Goal: Information Seeking & Learning: Learn about a topic

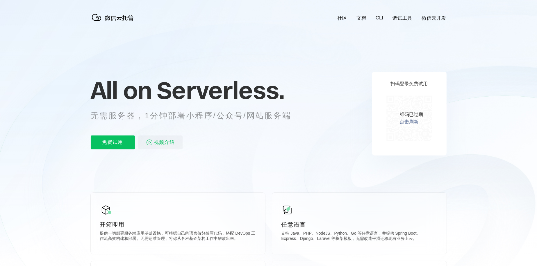
scroll to position [0, 1033]
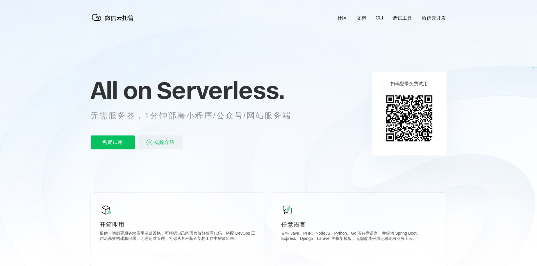
click at [105, 92] on span "All on" at bounding box center [121, 90] width 61 height 29
click at [136, 89] on span "All on" at bounding box center [121, 90] width 61 height 29
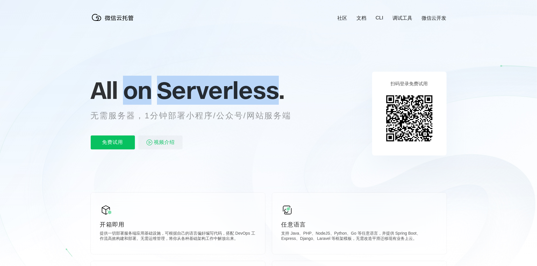
click at [136, 89] on span "All on" at bounding box center [121, 90] width 61 height 29
click at [211, 87] on span "Serverless." at bounding box center [221, 90] width 128 height 29
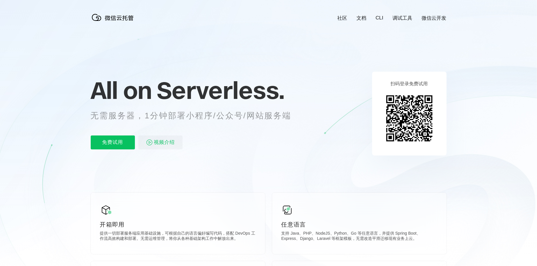
click at [158, 118] on p "无需服务器，1分钟部署小程序/公众号/网站服务端" at bounding box center [196, 116] width 211 height 12
click at [180, 115] on p "无需服务器，1分钟部署小程序/公众号/网站服务端" at bounding box center [196, 116] width 211 height 12
click at [196, 117] on p "无需服务器，1分钟部署小程序/公众号/网站服务端" at bounding box center [196, 116] width 211 height 12
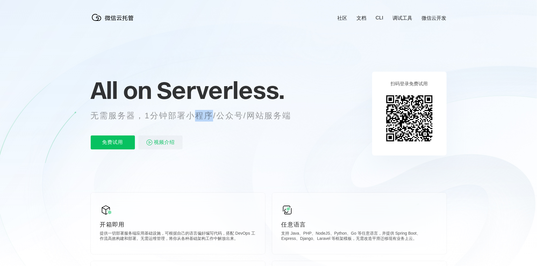
click at [196, 117] on p "无需服务器，1分钟部署小程序/公众号/网站服务端" at bounding box center [196, 116] width 211 height 12
click at [229, 116] on p "无需服务器，1分钟部署小程序/公众号/网站服务端" at bounding box center [196, 116] width 211 height 12
click at [317, 112] on icon at bounding box center [269, 157] width 558 height 314
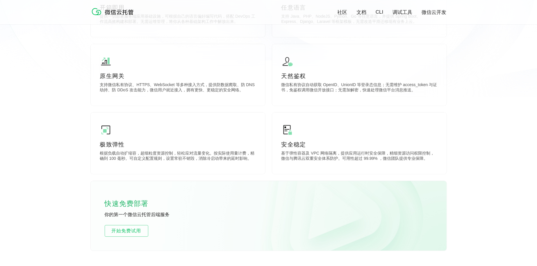
scroll to position [0, 0]
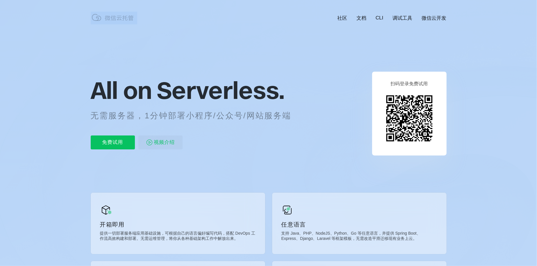
drag, startPoint x: 141, startPoint y: 18, endPoint x: 152, endPoint y: 21, distance: 11.2
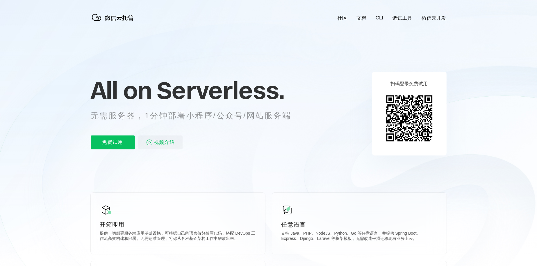
click at [182, 22] on icon at bounding box center [269, 157] width 558 height 314
click at [321, 129] on icon at bounding box center [269, 157] width 558 height 314
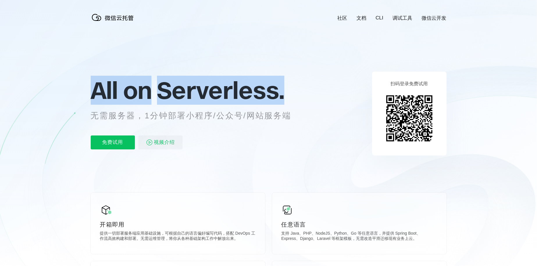
drag, startPoint x: 93, startPoint y: 92, endPoint x: 281, endPoint y: 94, distance: 188.3
click at [281, 94] on p "All on Serverless." at bounding box center [198, 91] width 215 height 26
copy p "All on Serverless."
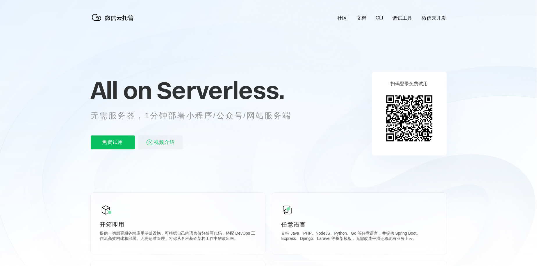
click at [237, 141] on div "免费试用 视频介绍" at bounding box center [198, 143] width 215 height 14
click at [480, 110] on icon at bounding box center [269, 157] width 558 height 314
click at [159, 145] on span "视频介绍" at bounding box center [164, 143] width 21 height 14
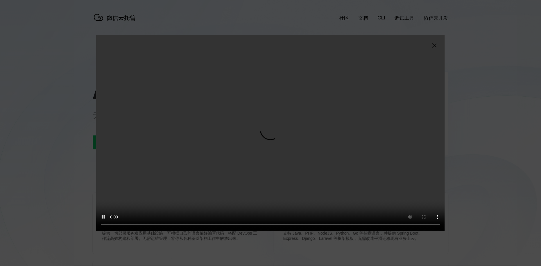
click at [433, 46] on img at bounding box center [434, 45] width 7 height 7
